Goal: Complete application form

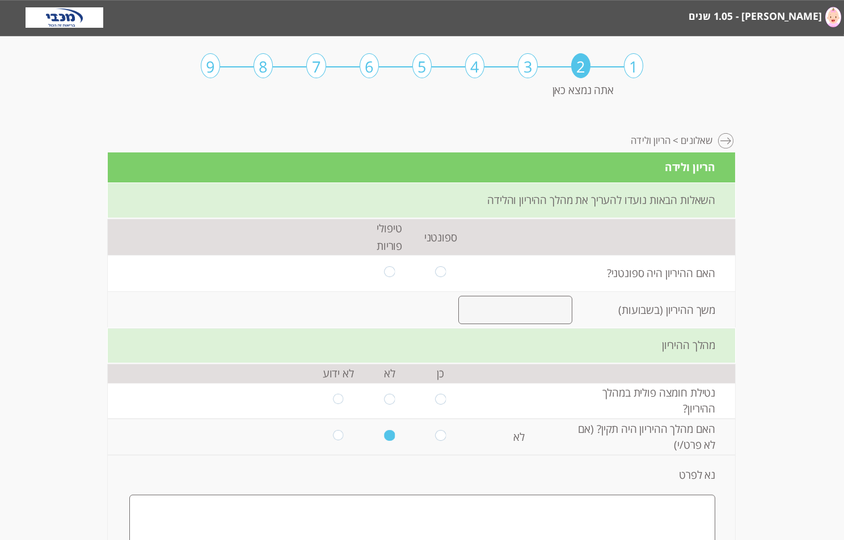
select select "2"
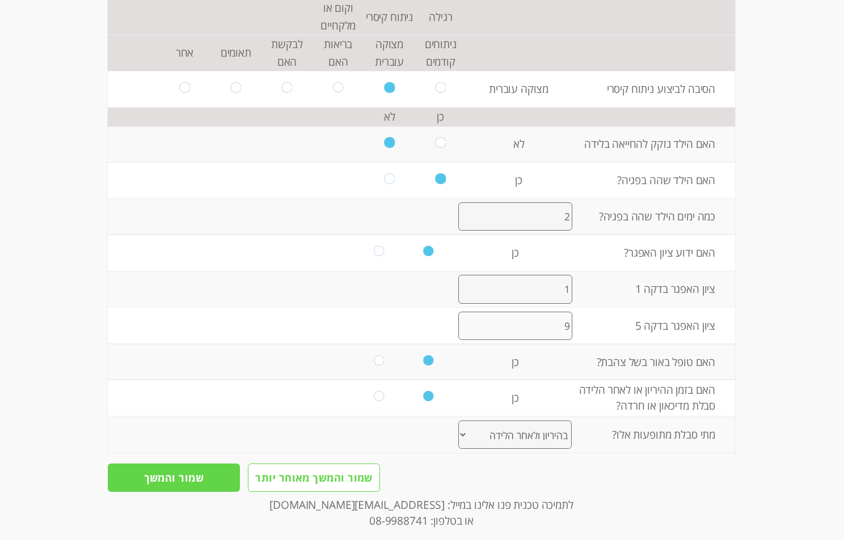
drag, startPoint x: 840, startPoint y: 65, endPoint x: 835, endPoint y: 74, distance: 9.9
drag, startPoint x: 317, startPoint y: 492, endPoint x: 545, endPoint y: 490, distance: 228.0
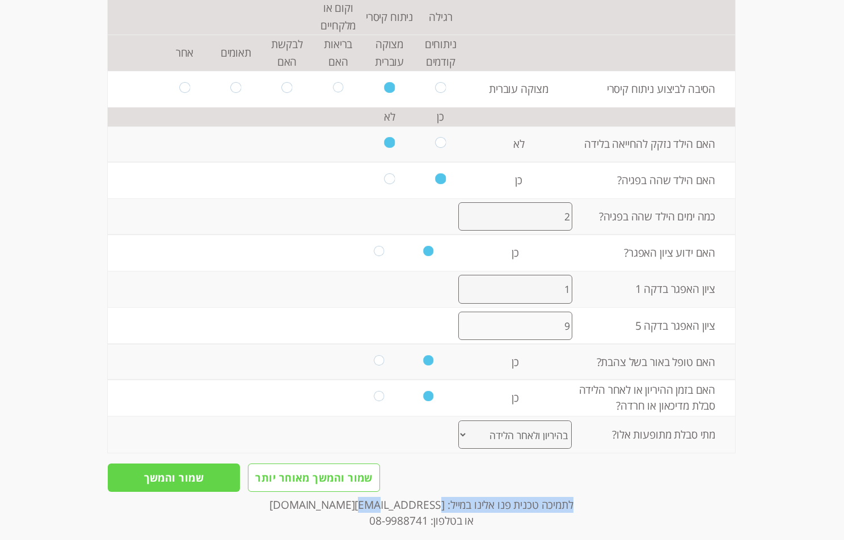
drag, startPoint x: 349, startPoint y: 498, endPoint x: 597, endPoint y: 427, distance: 257.8
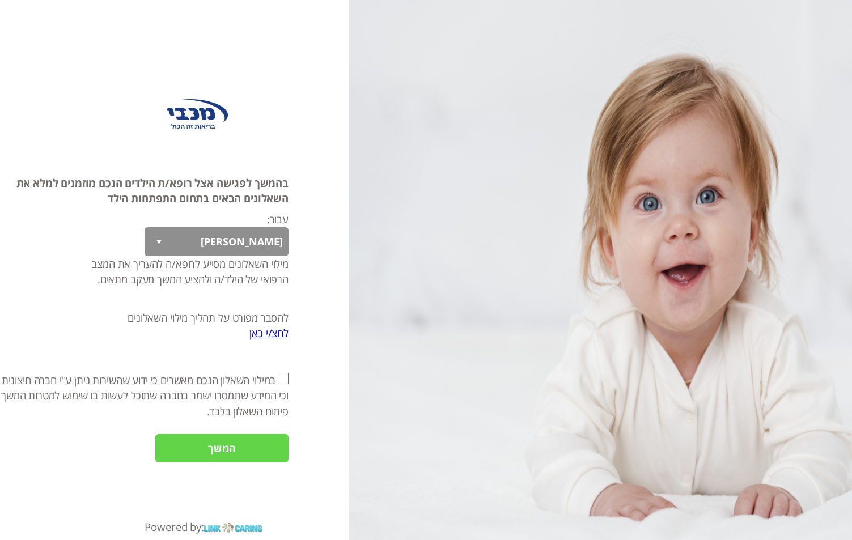
click at [286, 381] on input "אני מאשר\ת את" at bounding box center [283, 378] width 11 height 11
checkbox input "true"
click at [223, 453] on input "המשך" at bounding box center [221, 448] width 133 height 29
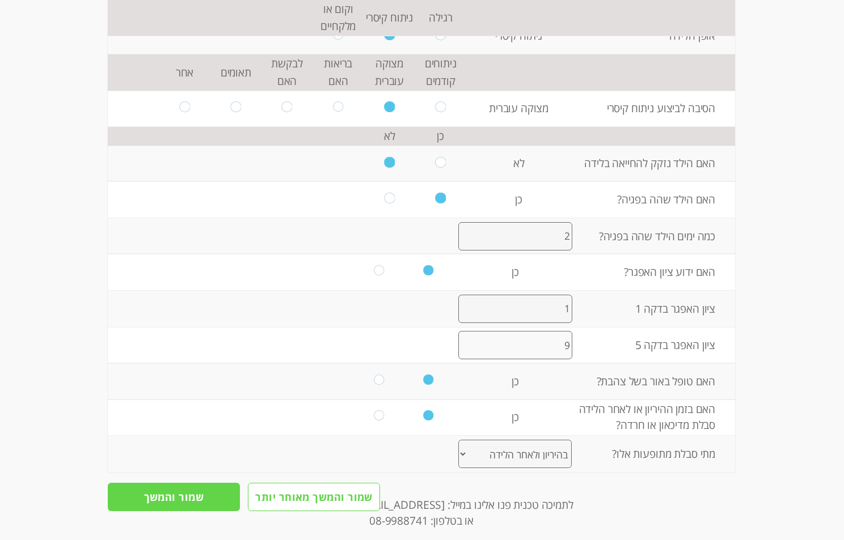
scroll to position [1939, 0]
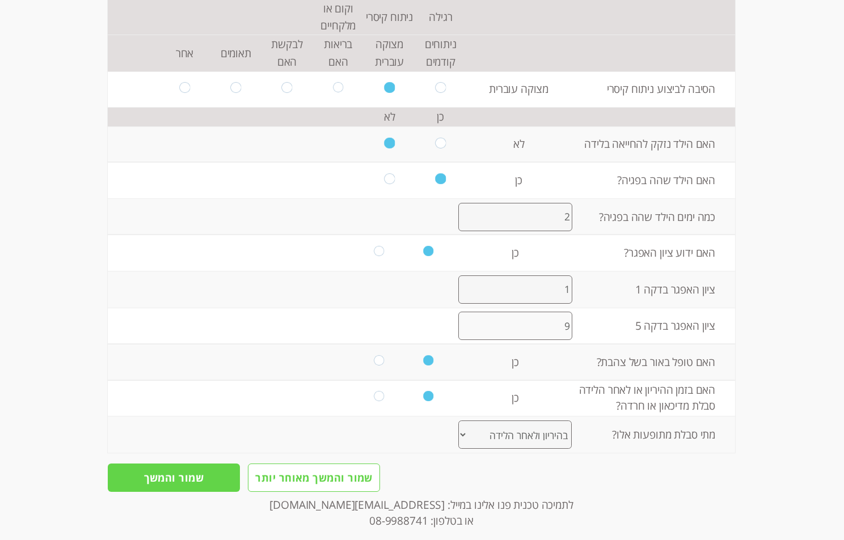
click at [470, 421] on select "בהריון אחר הלידה בהיריון ולאחר הלידה אחר" at bounding box center [514, 435] width 113 height 29
click at [458, 421] on select "בהריון אחר הלידה בהיריון ולאחר הלידה אחר" at bounding box center [514, 435] width 113 height 29
click at [461, 421] on select "בהריון אחר הלידה בהיריון ולאחר הלידה אחר" at bounding box center [514, 435] width 113 height 29
select select "1"
click at [458, 421] on select "בהריון אחר הלידה בהיריון ולאחר הלידה אחר" at bounding box center [514, 435] width 113 height 29
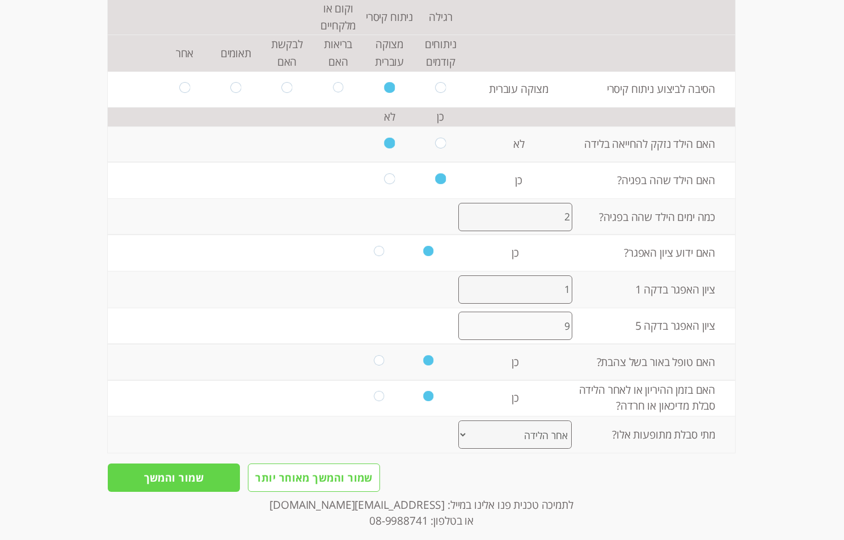
click at [515, 464] on div "שמור והמשך שמור והמשך מאוחר יותר" at bounding box center [421, 475] width 627 height 22
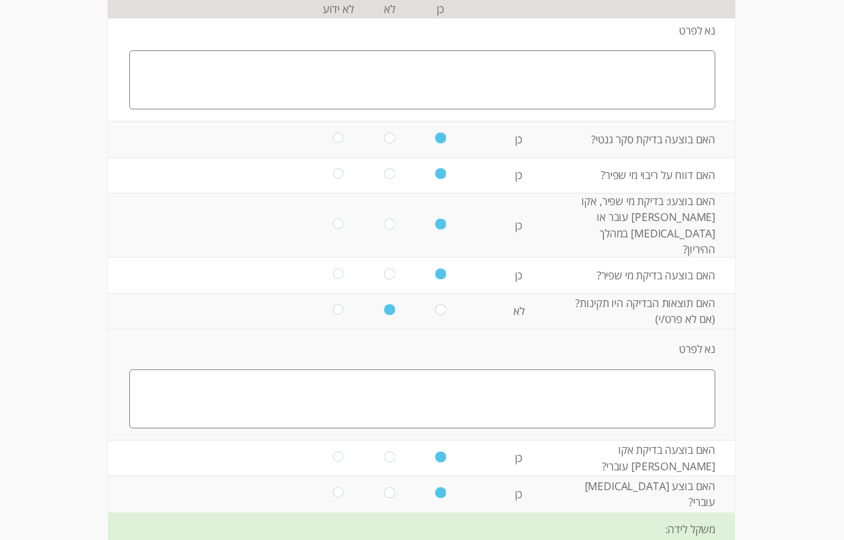
scroll to position [1258, 0]
